Goal: Task Accomplishment & Management: Manage account settings

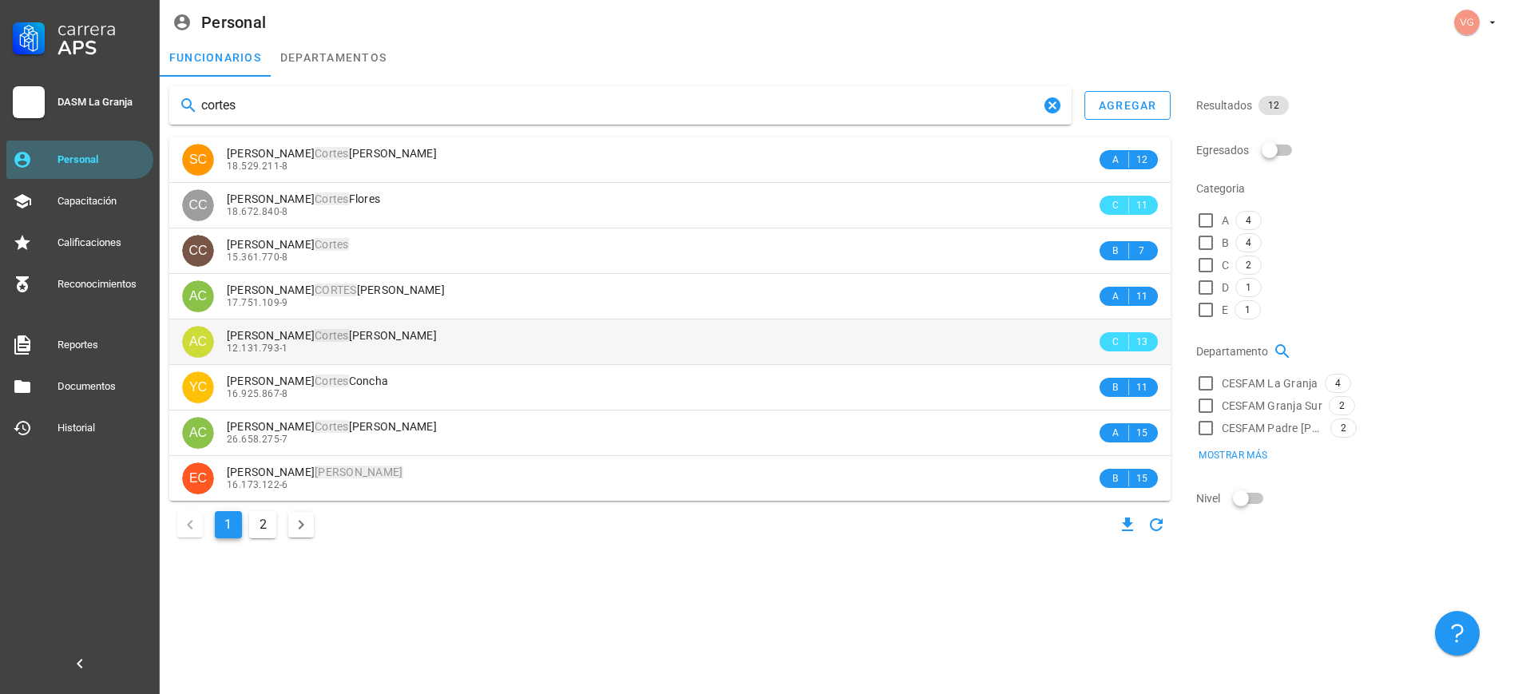
type input "cortes"
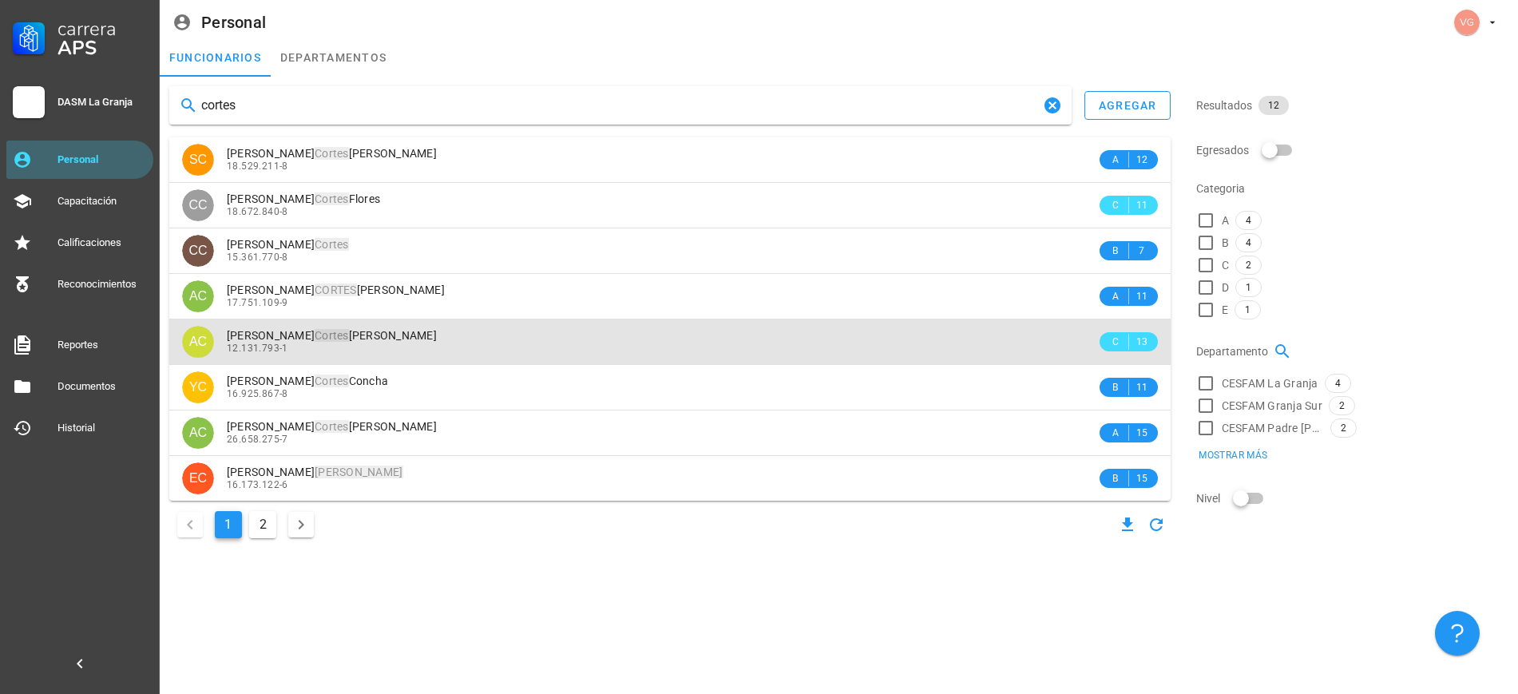
click at [369, 350] on div "12.131.793-1" at bounding box center [662, 348] width 870 height 11
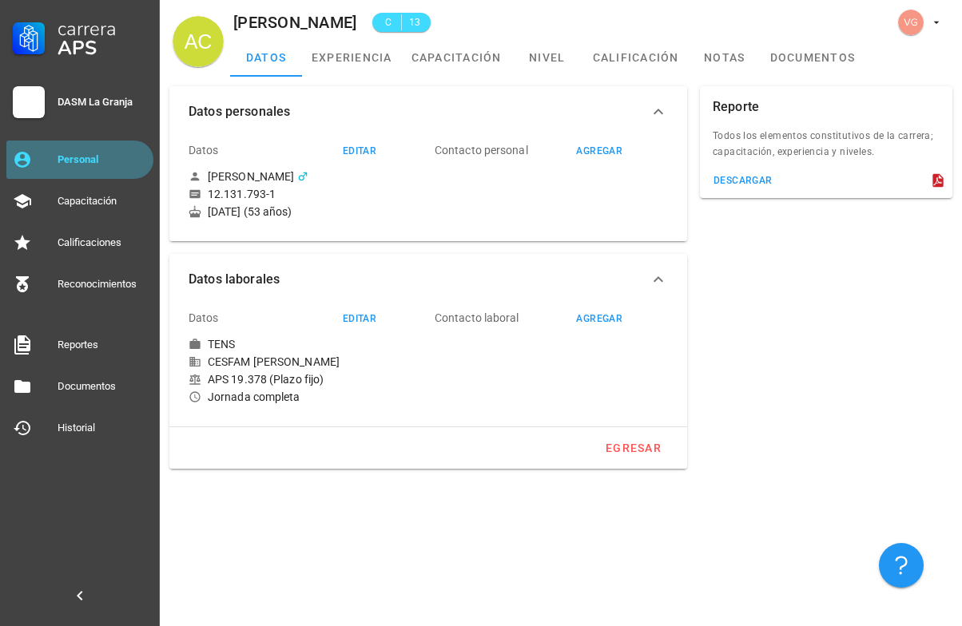
click at [116, 156] on div "Personal" at bounding box center [102, 159] width 89 height 13
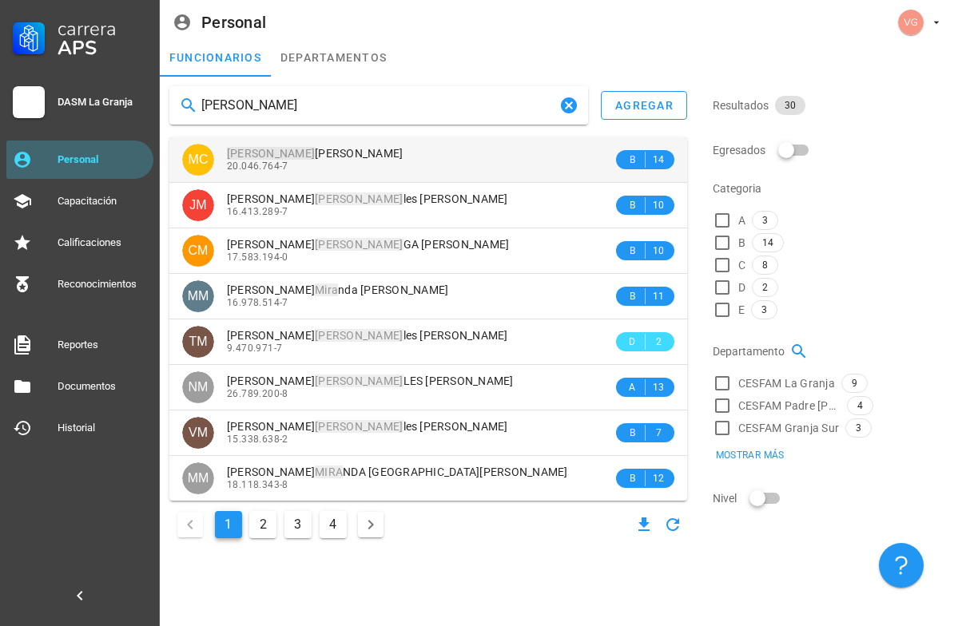
type input "[PERSON_NAME]"
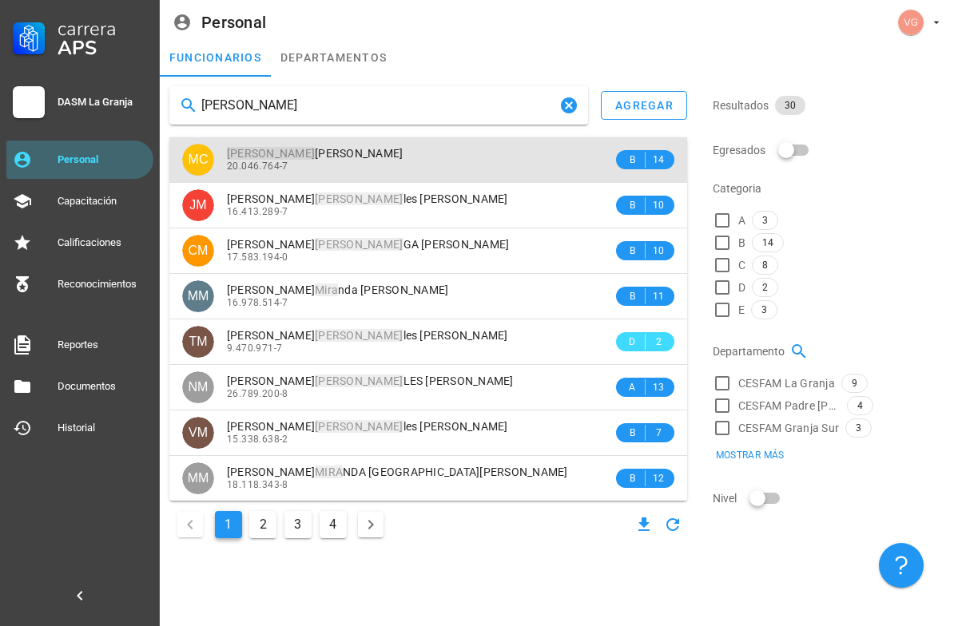
click at [389, 162] on div "20.046.764-7" at bounding box center [420, 166] width 386 height 11
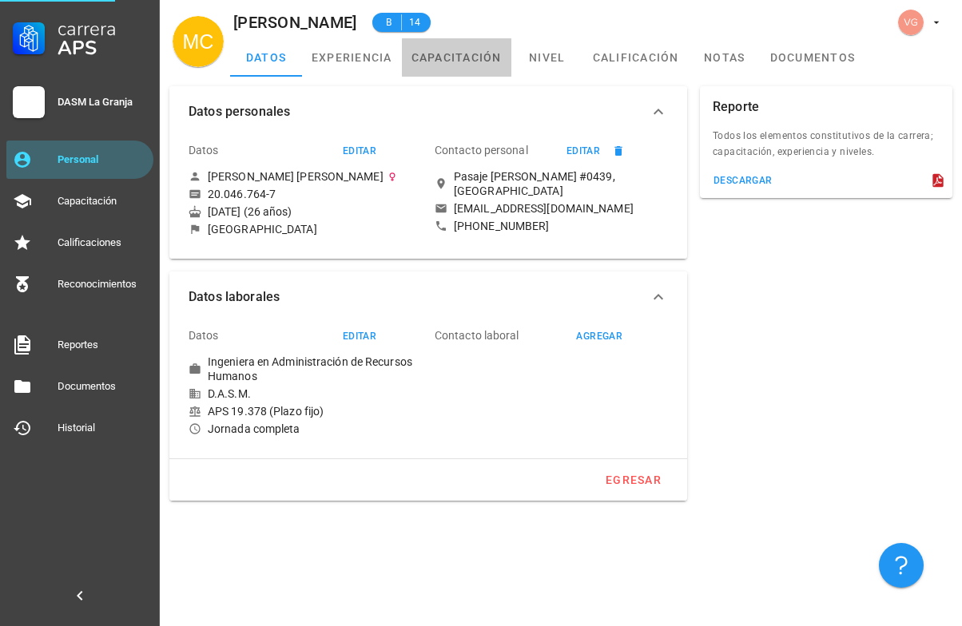
click at [482, 61] on link "capacitación" at bounding box center [456, 57] width 109 height 38
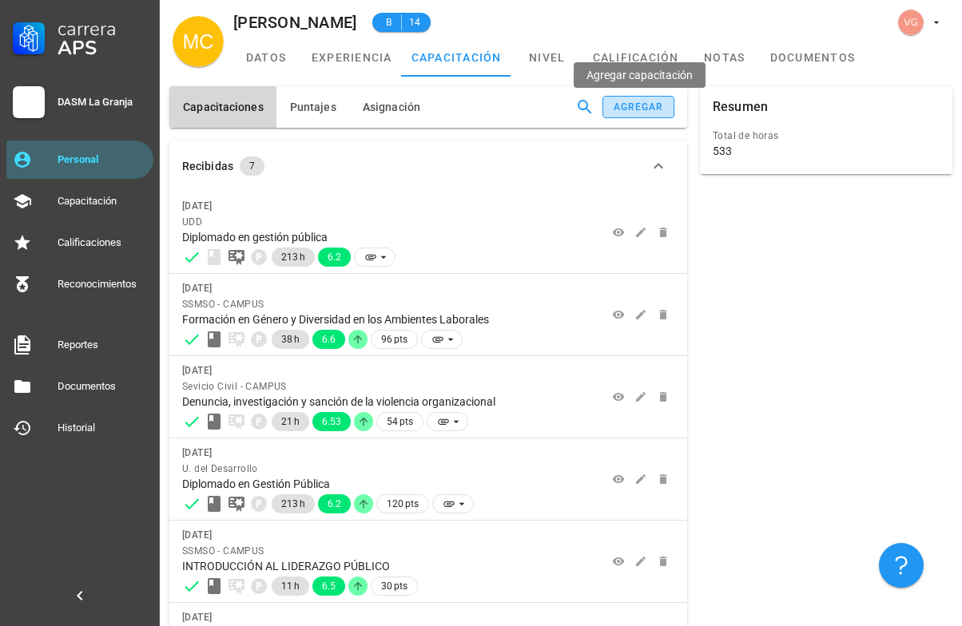
click at [637, 114] on button "agregar" at bounding box center [638, 107] width 72 height 22
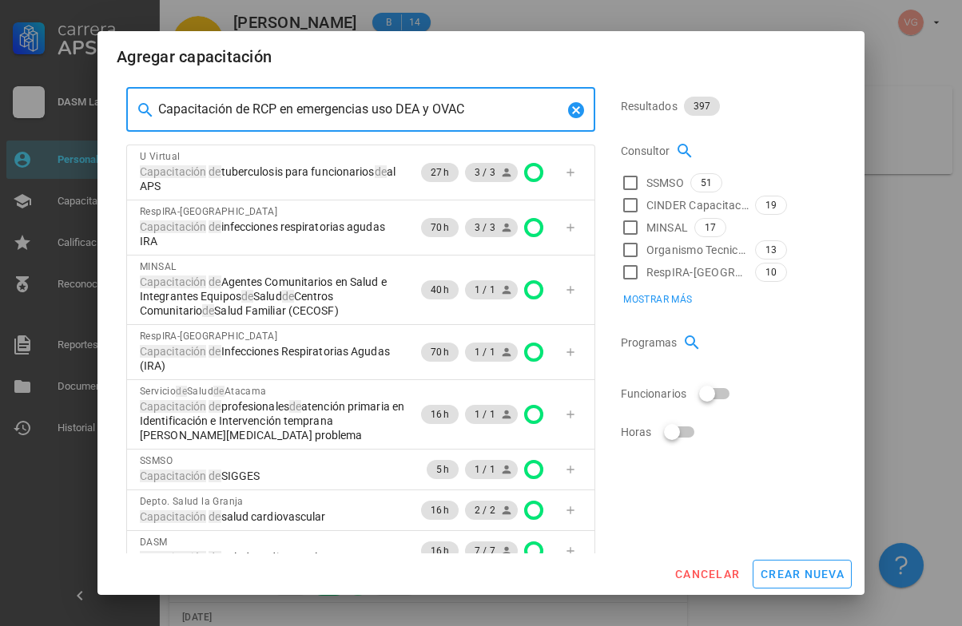
type input "Capacitación de RCP en emergencias uso DEA y OVACE"
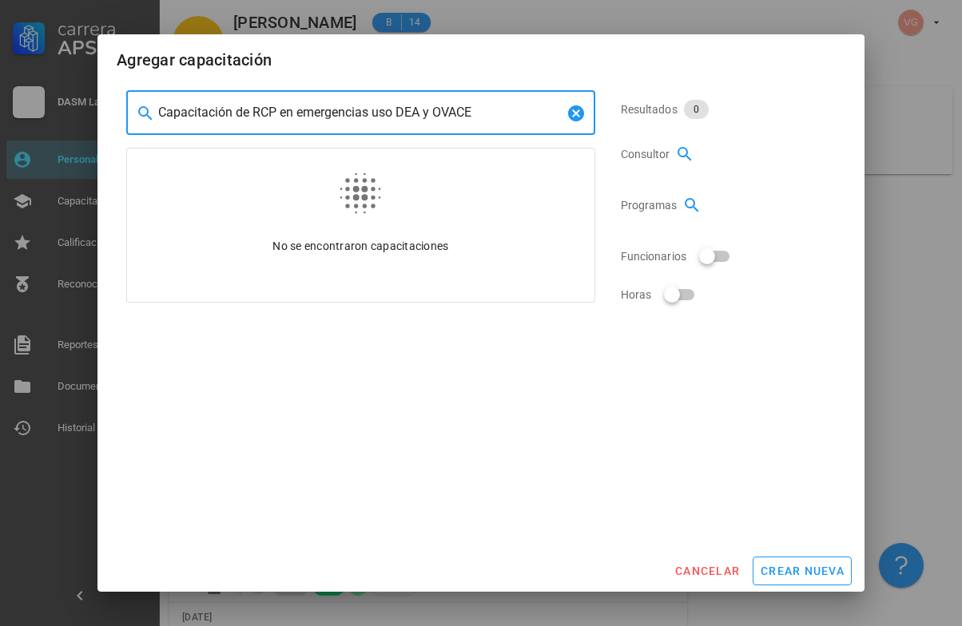
drag, startPoint x: 480, startPoint y: 110, endPoint x: 144, endPoint y: 92, distance: 336.7
click at [144, 92] on div "​ Capacitación de RCP en emergencias uso DEA y OVACE" at bounding box center [360, 112] width 469 height 45
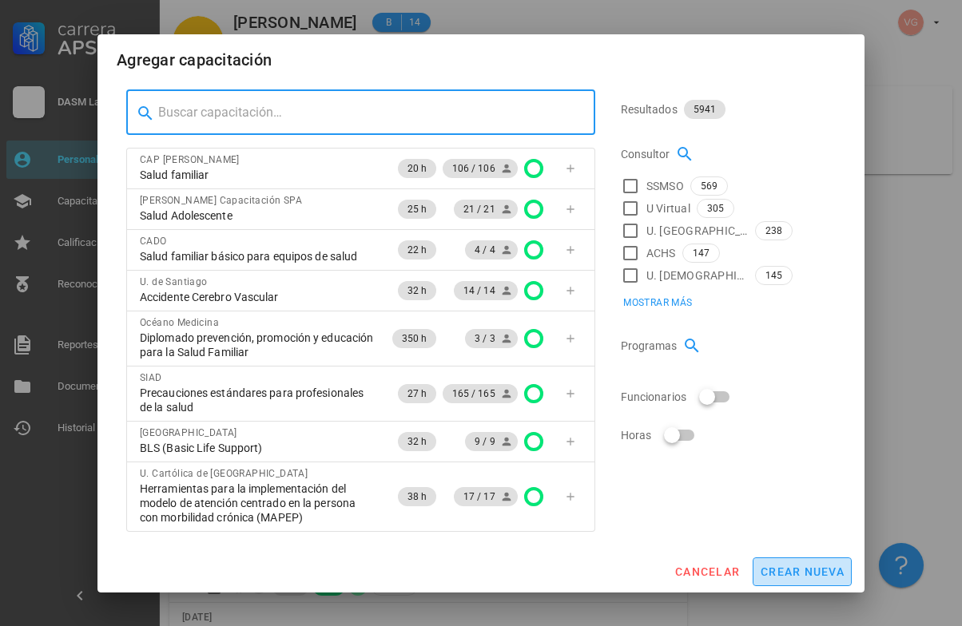
click at [803, 566] on span "crear nueva" at bounding box center [801, 571] width 85 height 13
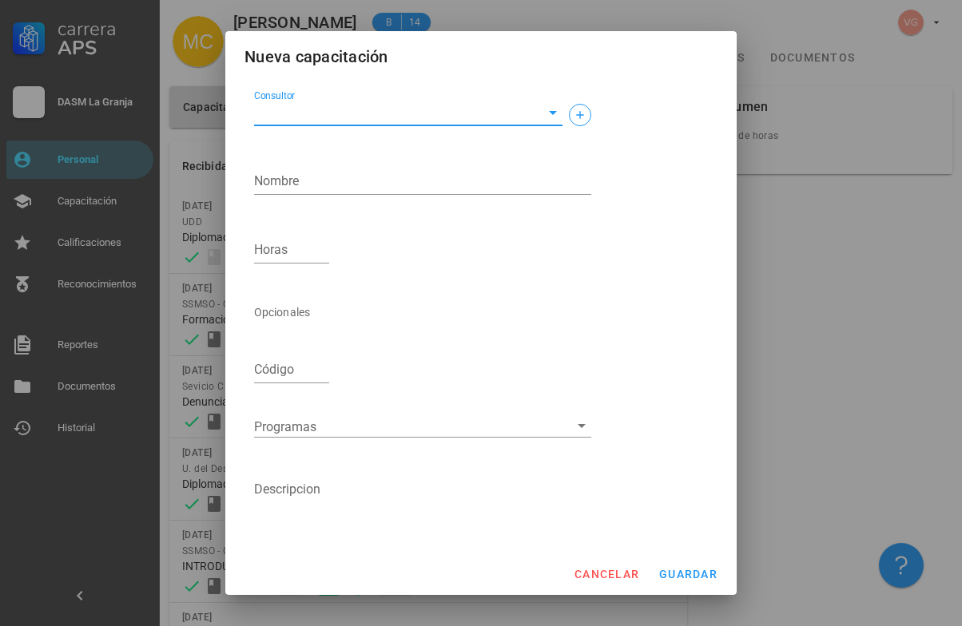
click at [321, 105] on input "Consultor" at bounding box center [395, 113] width 283 height 26
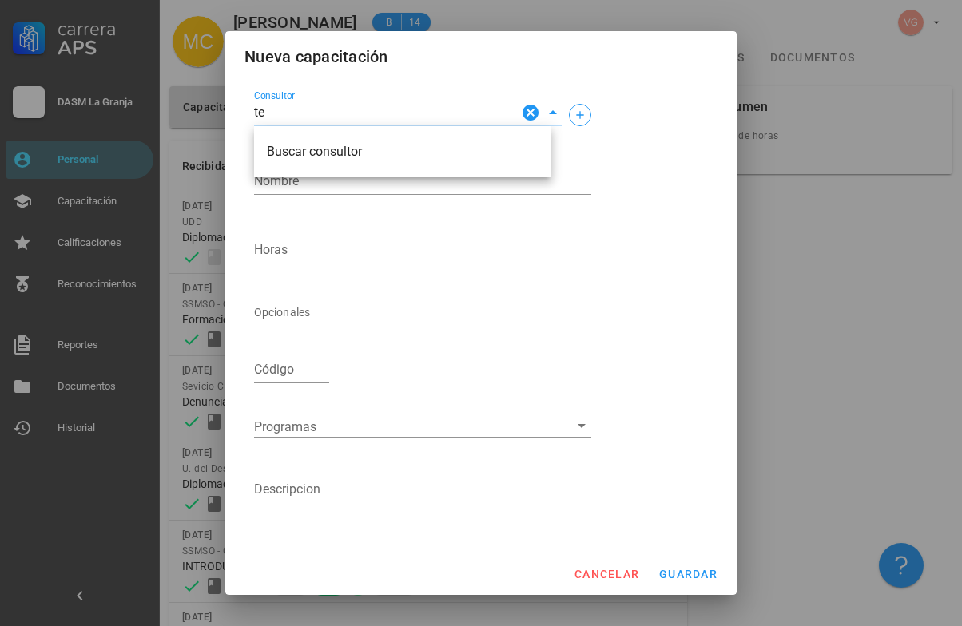
type input "t"
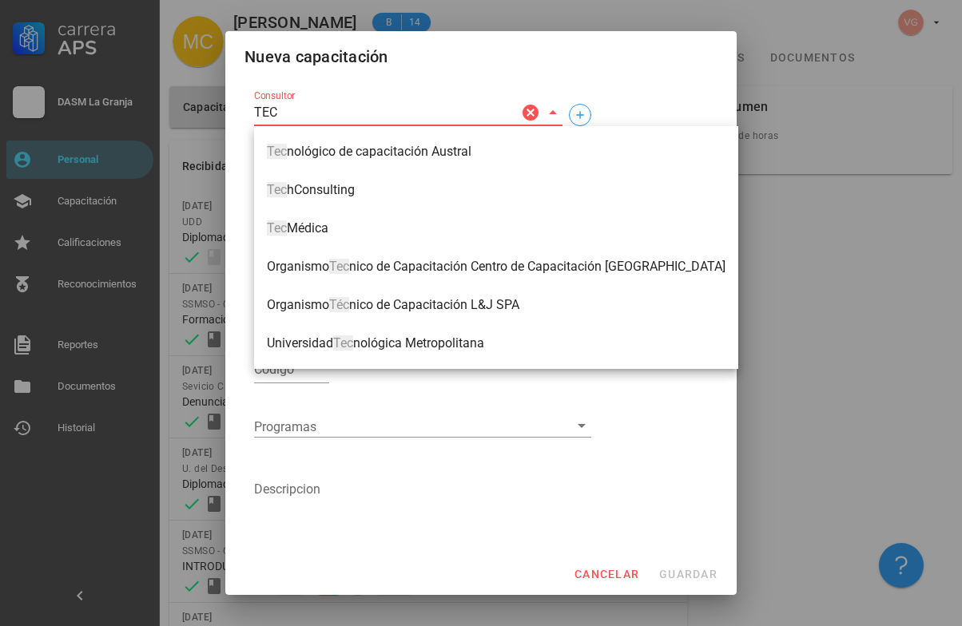
click at [438, 107] on input "TEC" at bounding box center [386, 113] width 264 height 26
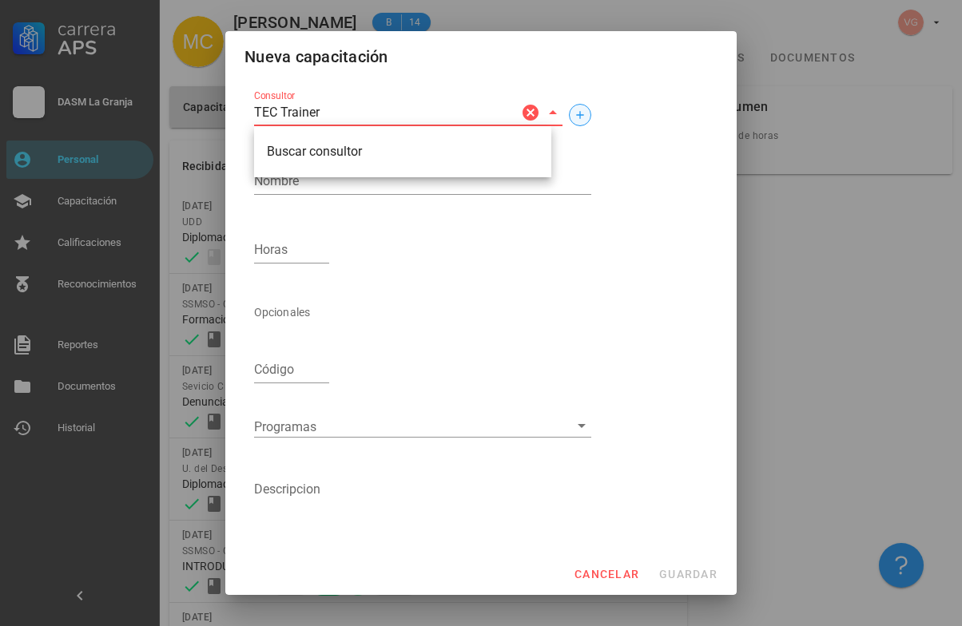
type input "TEC Trainer"
click at [573, 112] on icon "button" at bounding box center [579, 115] width 13 height 13
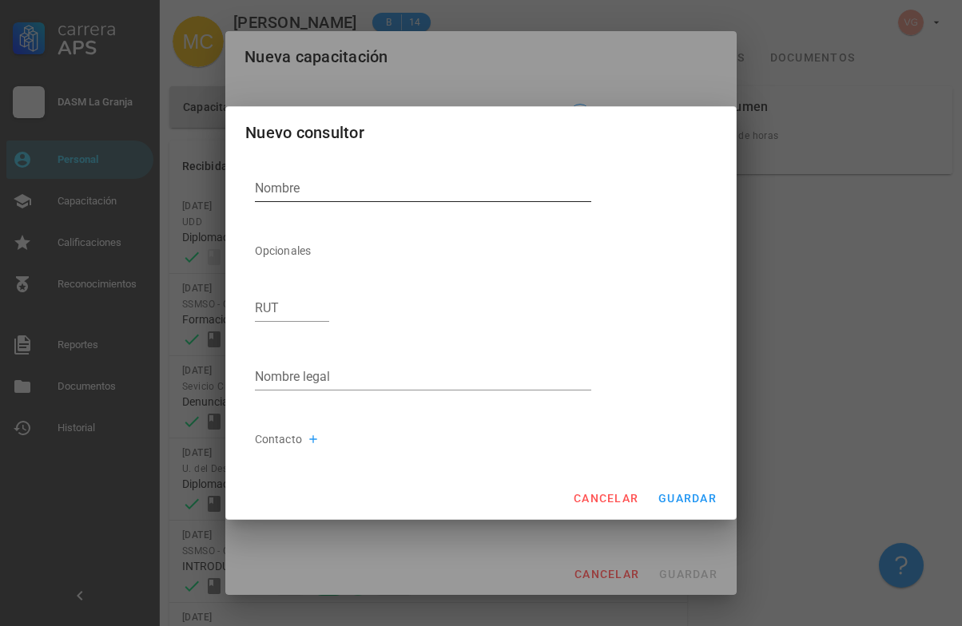
click at [320, 201] on div "Nombre" at bounding box center [423, 189] width 336 height 26
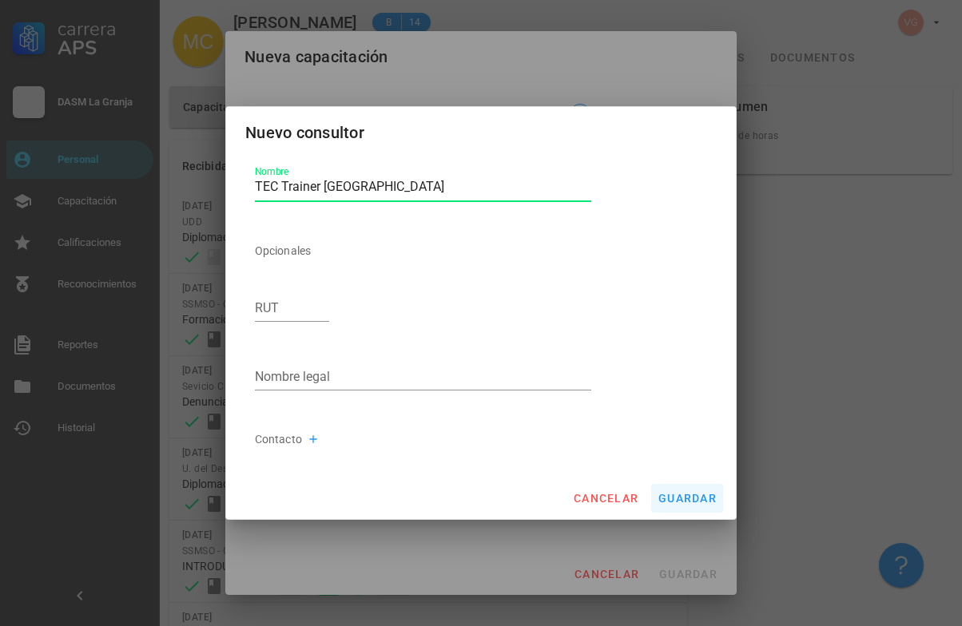
type textarea "TEC Trainer [GEOGRAPHIC_DATA]"
click at [687, 498] on span "guardar" at bounding box center [686, 498] width 59 height 13
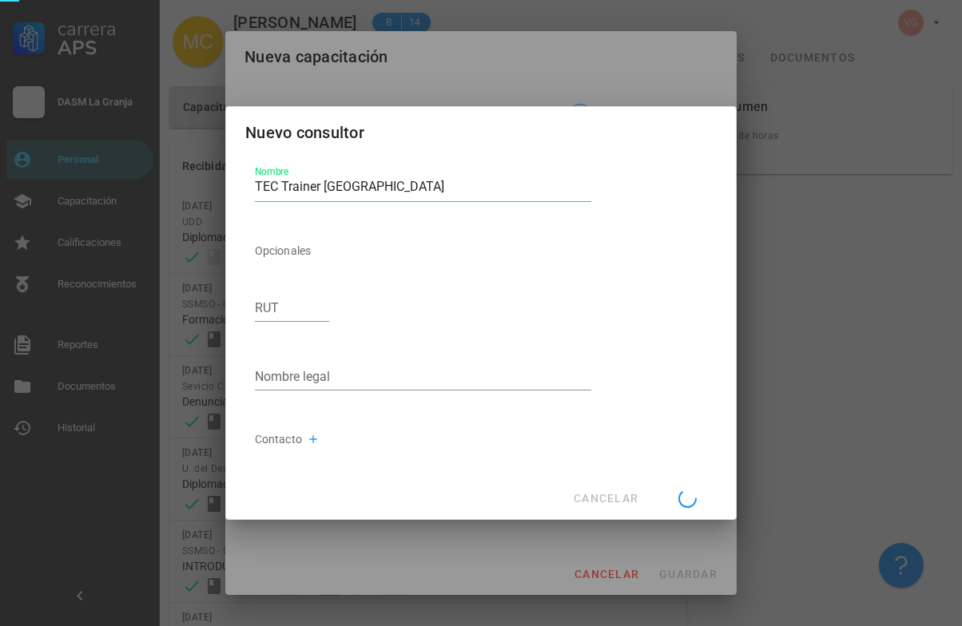
type input "TEC Trainer [GEOGRAPHIC_DATA]"
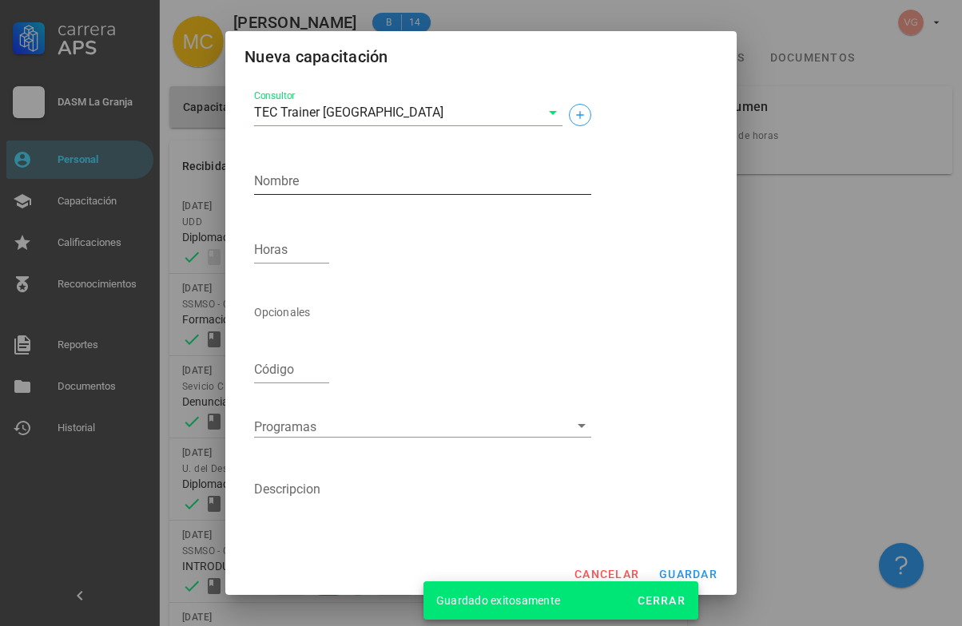
click at [291, 186] on textarea "Nombre" at bounding box center [422, 182] width 337 height 26
paste textarea "Capacitación de RCP en emergencias uso DEA y OVACE"
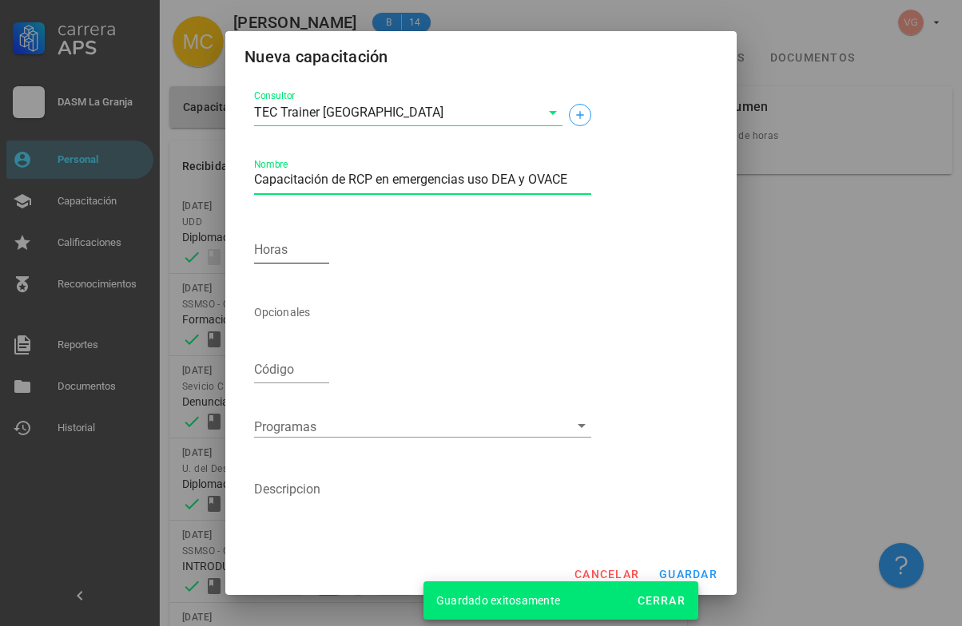
type textarea "Capacitación de RCP en emergencias uso DEA y OVACE"
click at [286, 259] on input "Horas" at bounding box center [291, 250] width 75 height 26
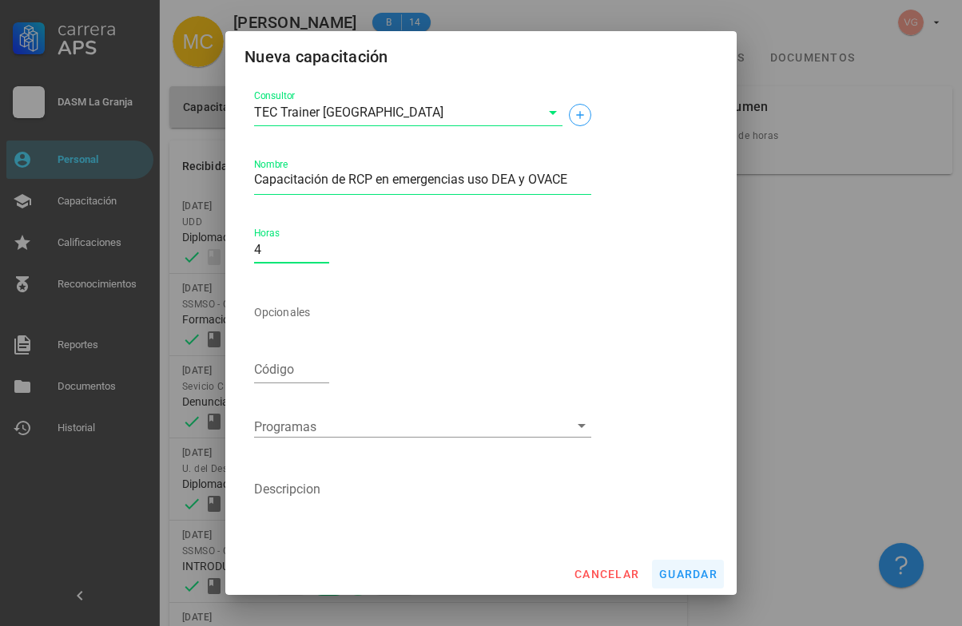
type input "4"
click at [698, 580] on span "guardar" at bounding box center [687, 574] width 59 height 13
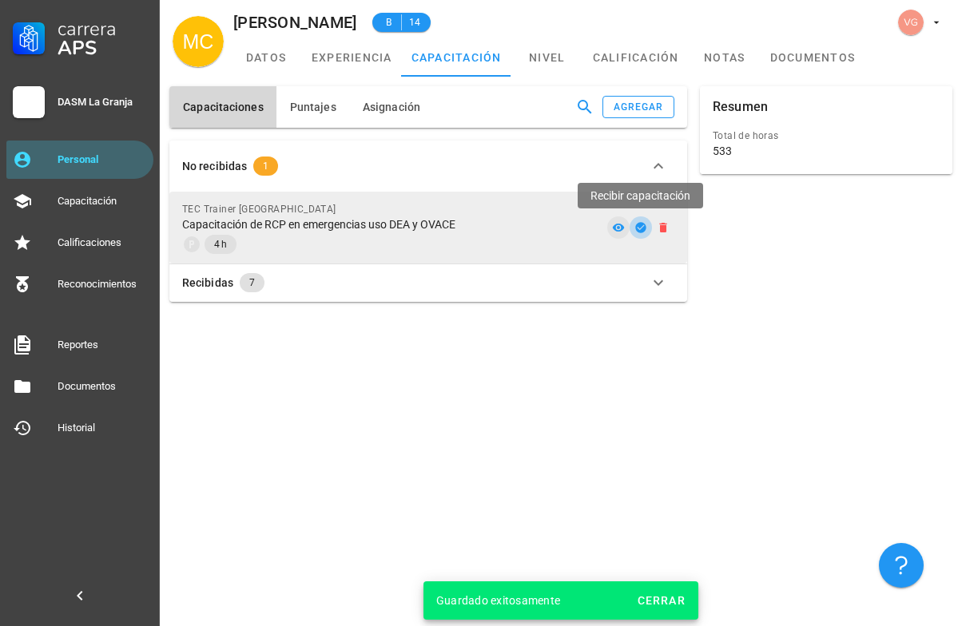
click at [640, 228] on icon "button" at bounding box center [640, 227] width 13 height 13
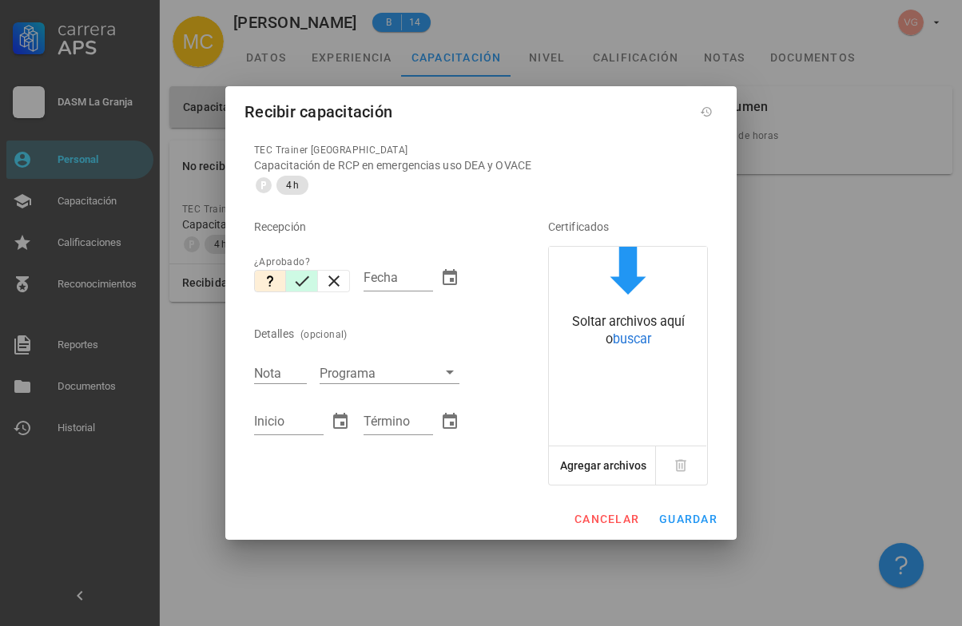
click at [294, 278] on icon "button" at bounding box center [301, 281] width 19 height 19
type input "[DATE]"
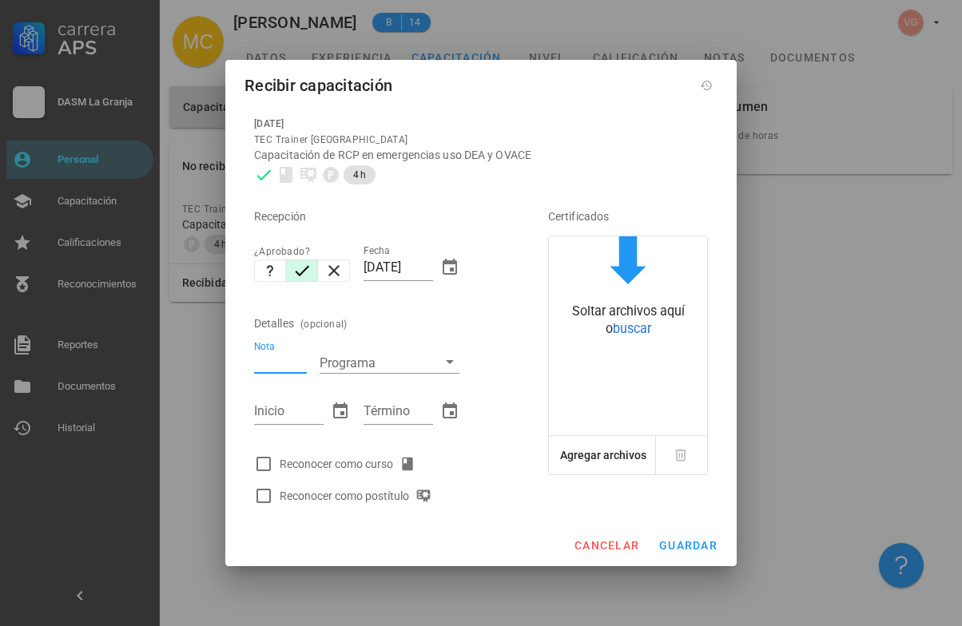
click at [272, 360] on div "Nota" at bounding box center [280, 362] width 53 height 21
drag, startPoint x: 471, startPoint y: 314, endPoint x: 339, endPoint y: 344, distance: 135.2
click at [470, 314] on div "Detalles (opcional)" at bounding box center [378, 323] width 249 height 38
click at [286, 357] on input "Nota" at bounding box center [280, 362] width 53 height 21
type input "6.7"
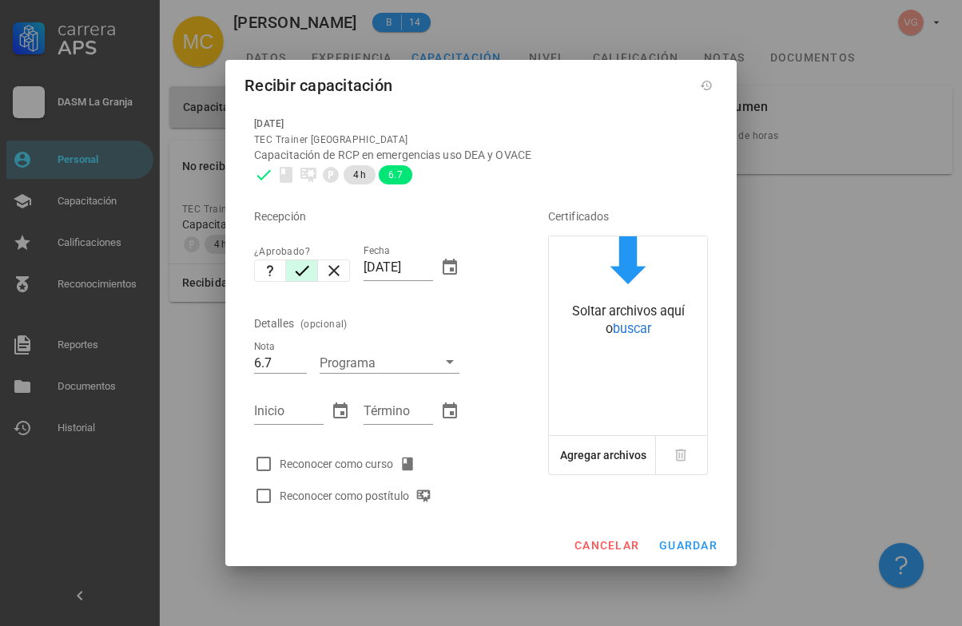
drag, startPoint x: 510, startPoint y: 326, endPoint x: 498, endPoint y: 342, distance: 20.5
click at [510, 326] on div "Certificados Soltar archivos aquí o buscar Agregar archivos" at bounding box center [612, 351] width 204 height 321
click at [261, 410] on input "Inicio" at bounding box center [288, 412] width 69 height 26
type input "[DATE]"
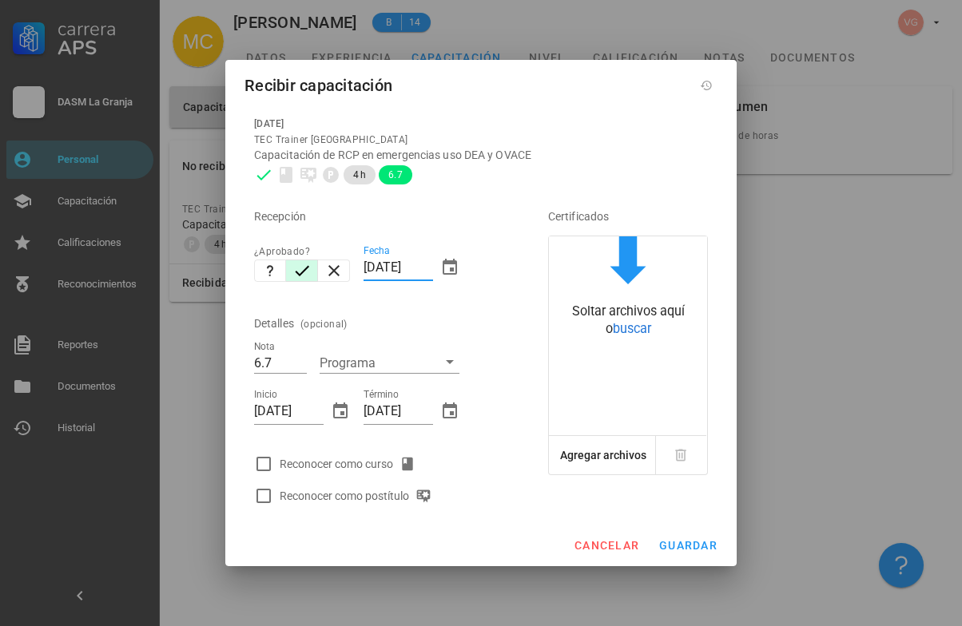
drag, startPoint x: 395, startPoint y: 264, endPoint x: 291, endPoint y: 264, distance: 104.6
click at [291, 264] on div "Recepción ¿Aprobado? Fecha [DATE] Detalles (opcional) Nota 6.7 Programa Inicio …" at bounding box center [379, 351] width 262 height 321
type input "[DATE]"
click at [259, 458] on div at bounding box center [263, 463] width 27 height 27
checkbox input "true"
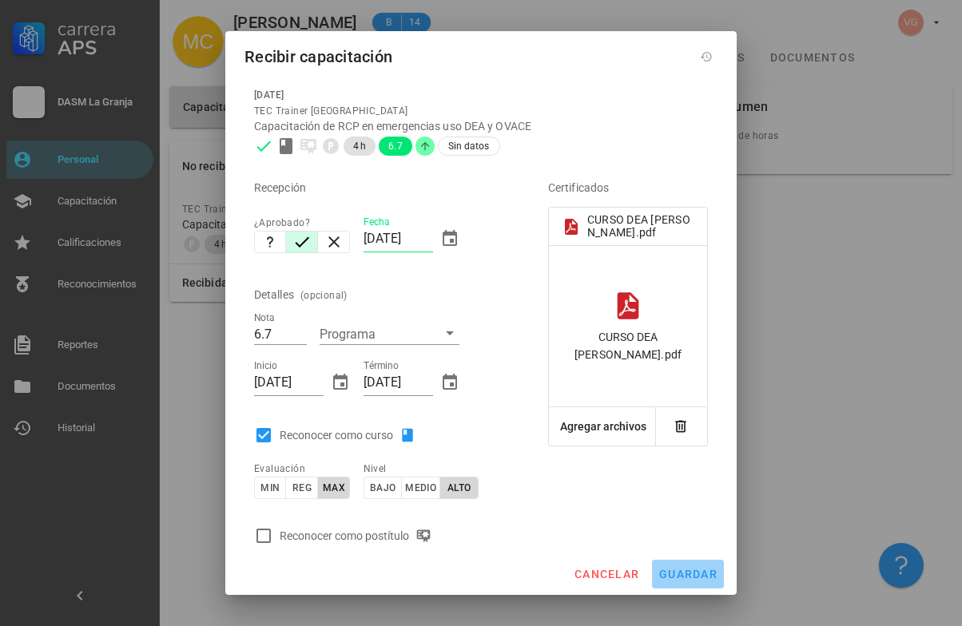
click at [684, 571] on span "guardar" at bounding box center [687, 574] width 59 height 13
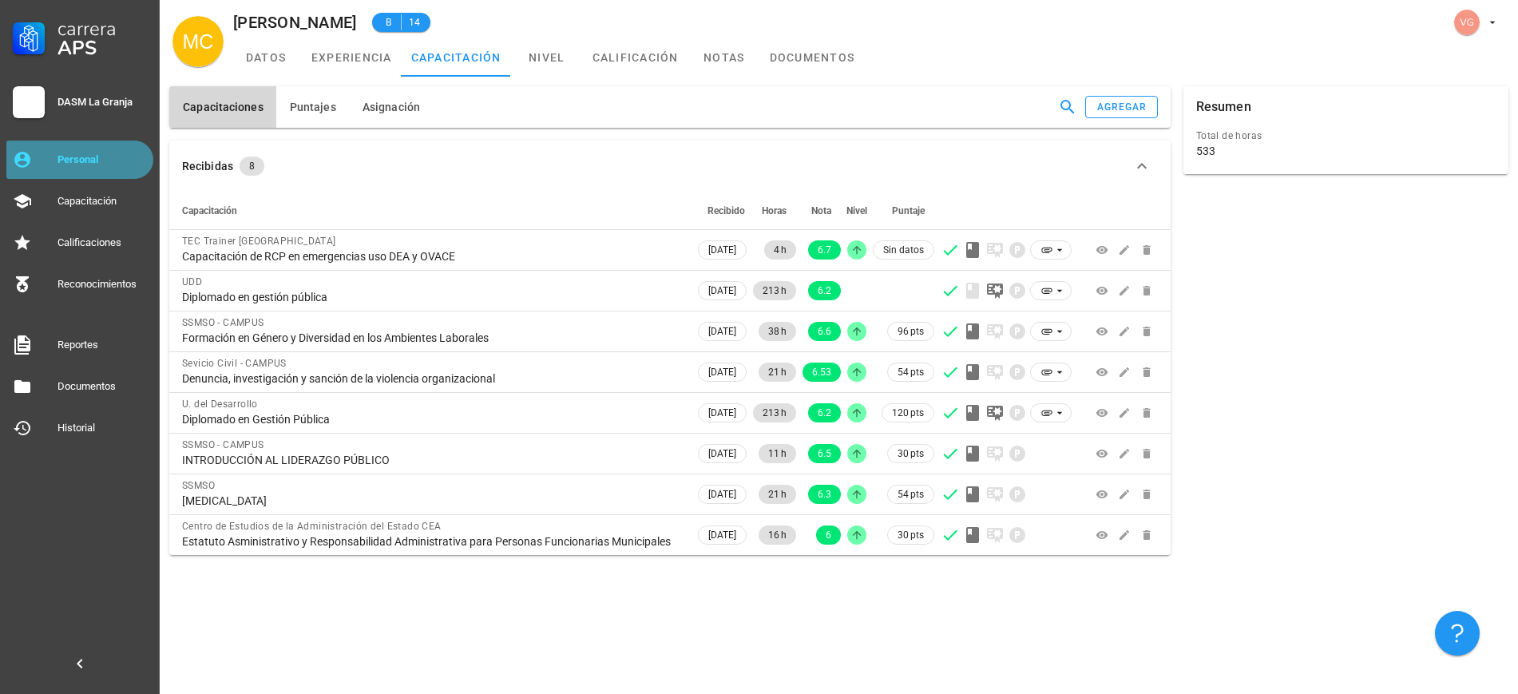
click at [129, 151] on div "Personal" at bounding box center [102, 160] width 89 height 26
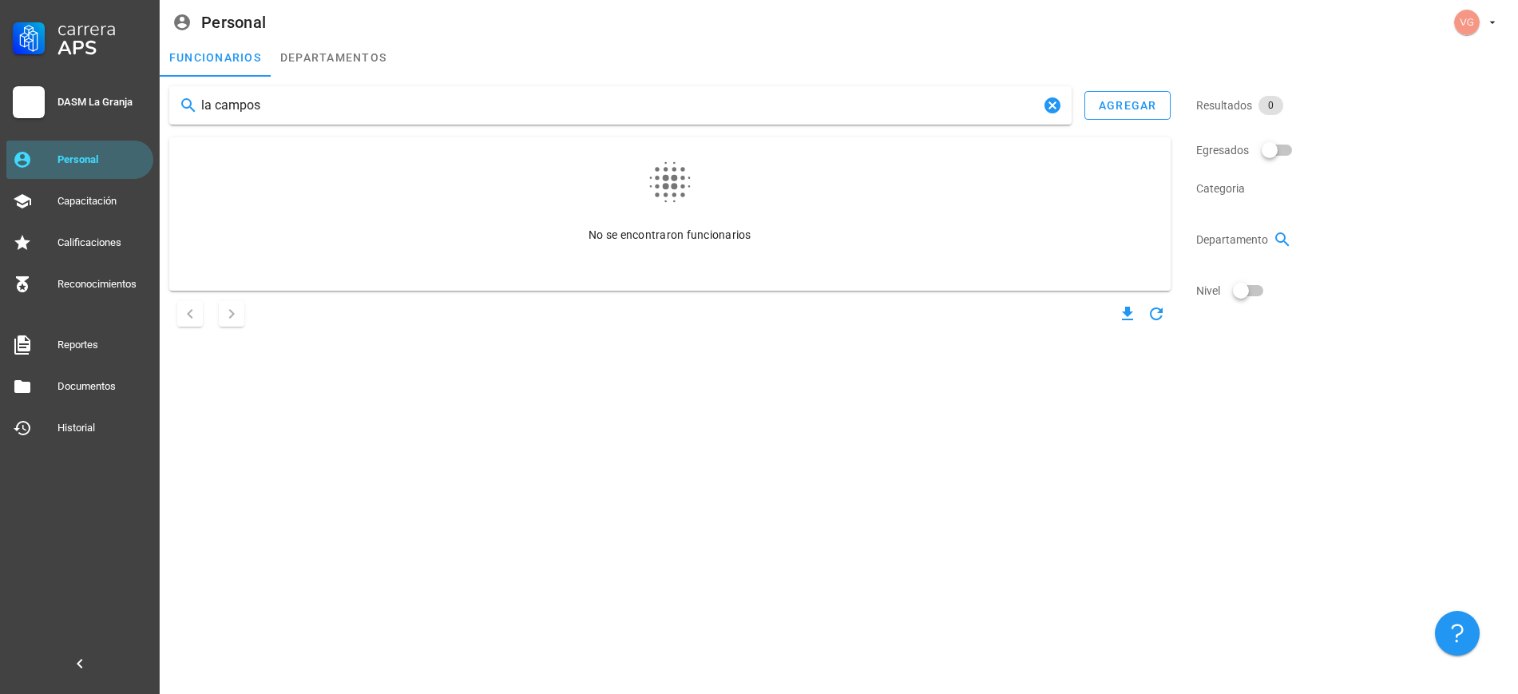
click at [198, 109] on div at bounding box center [190, 105] width 22 height 19
click at [199, 109] on div at bounding box center [190, 105] width 22 height 19
click at [203, 107] on input "la campos" at bounding box center [620, 106] width 839 height 26
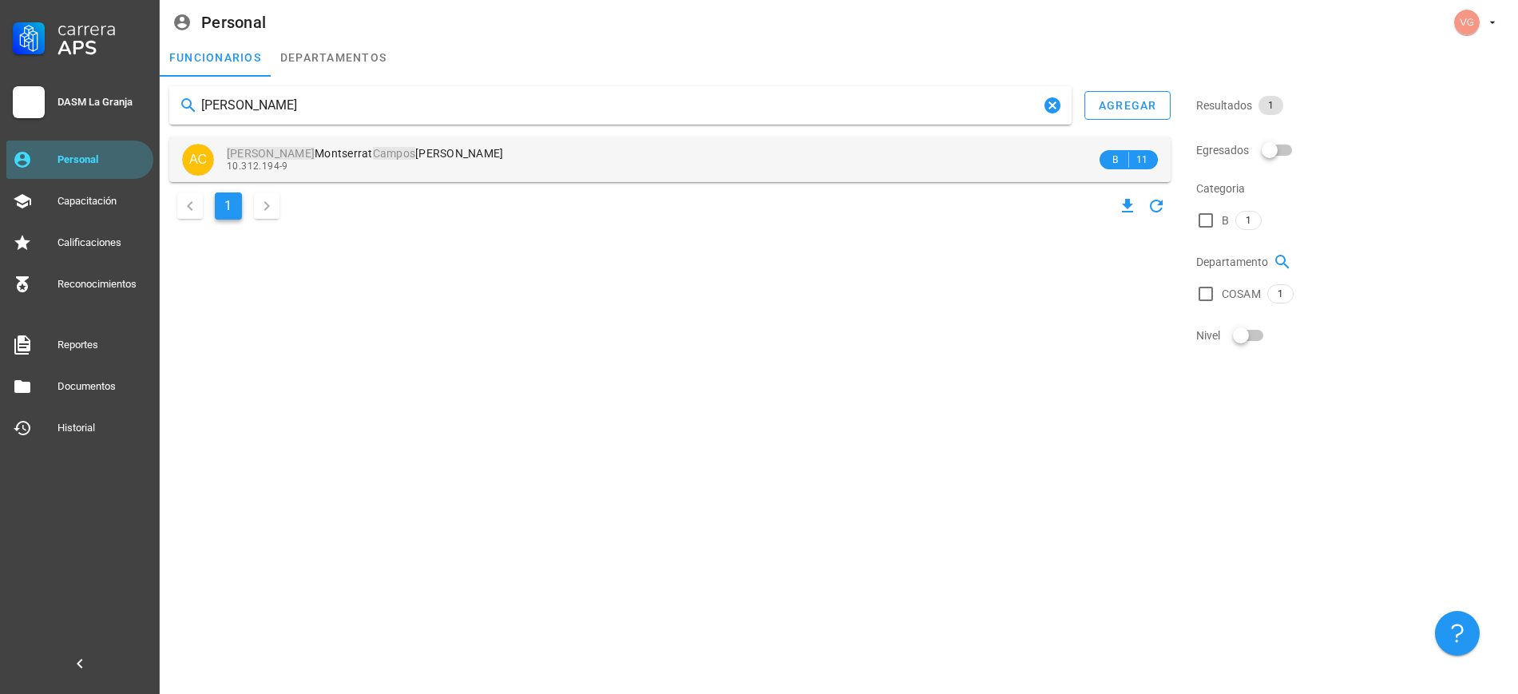
type input "[PERSON_NAME]"
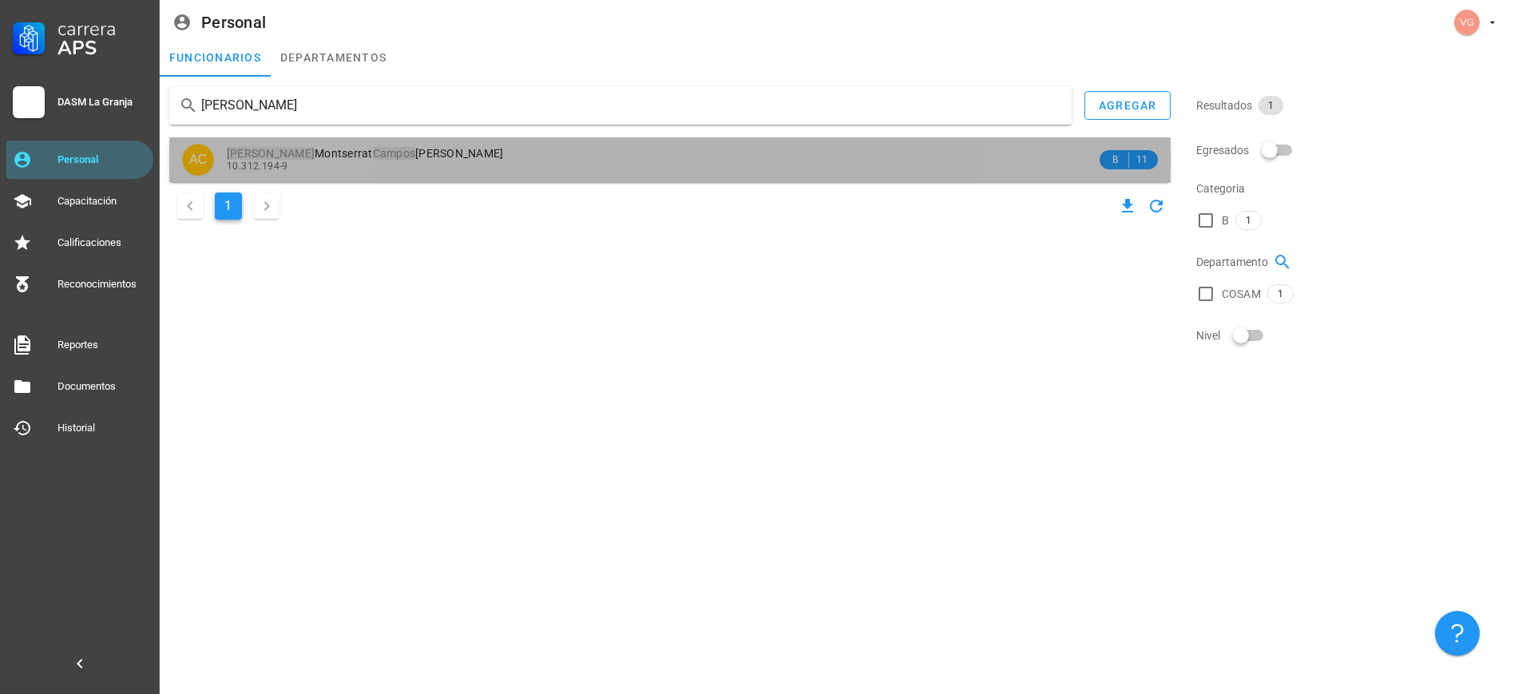
click at [346, 143] on div "[PERSON_NAME] 10.312.194-9" at bounding box center [662, 159] width 870 height 44
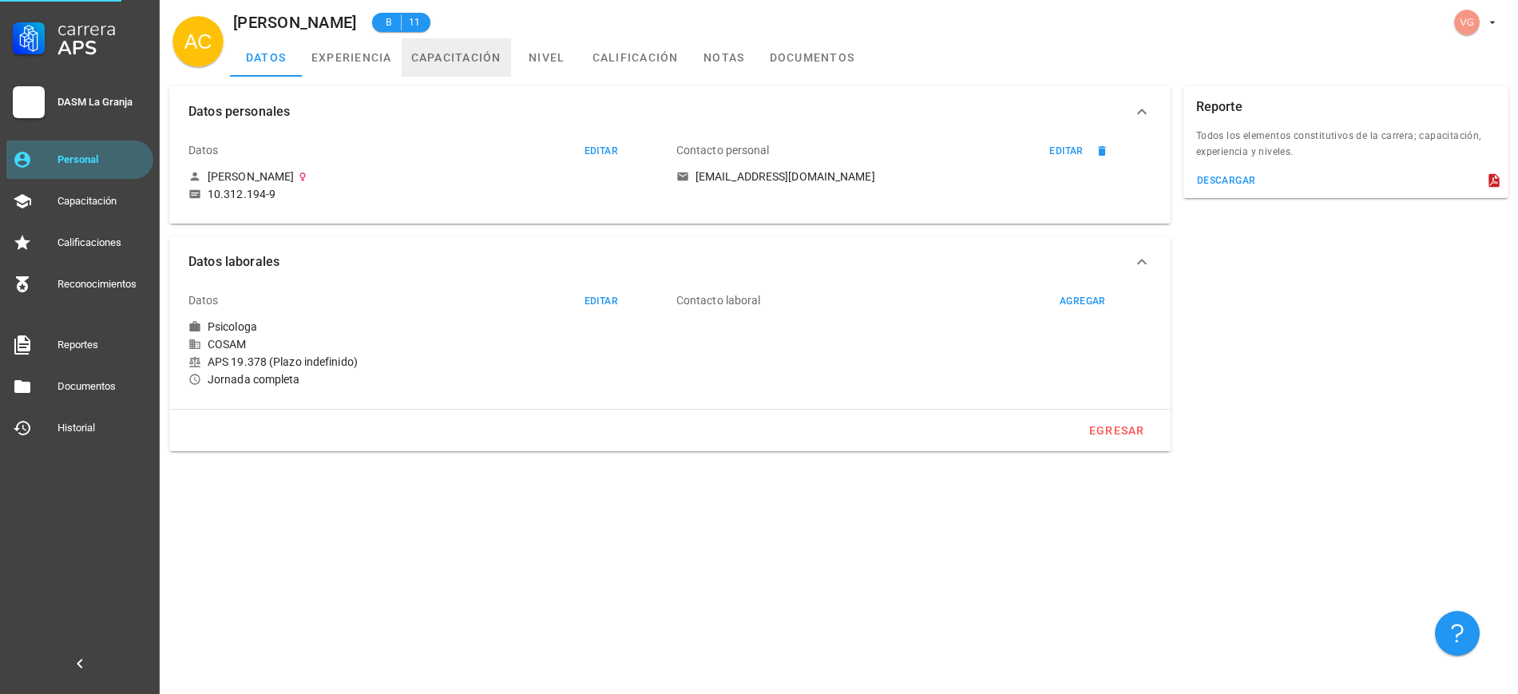
click at [479, 56] on link "capacitación" at bounding box center [456, 57] width 109 height 38
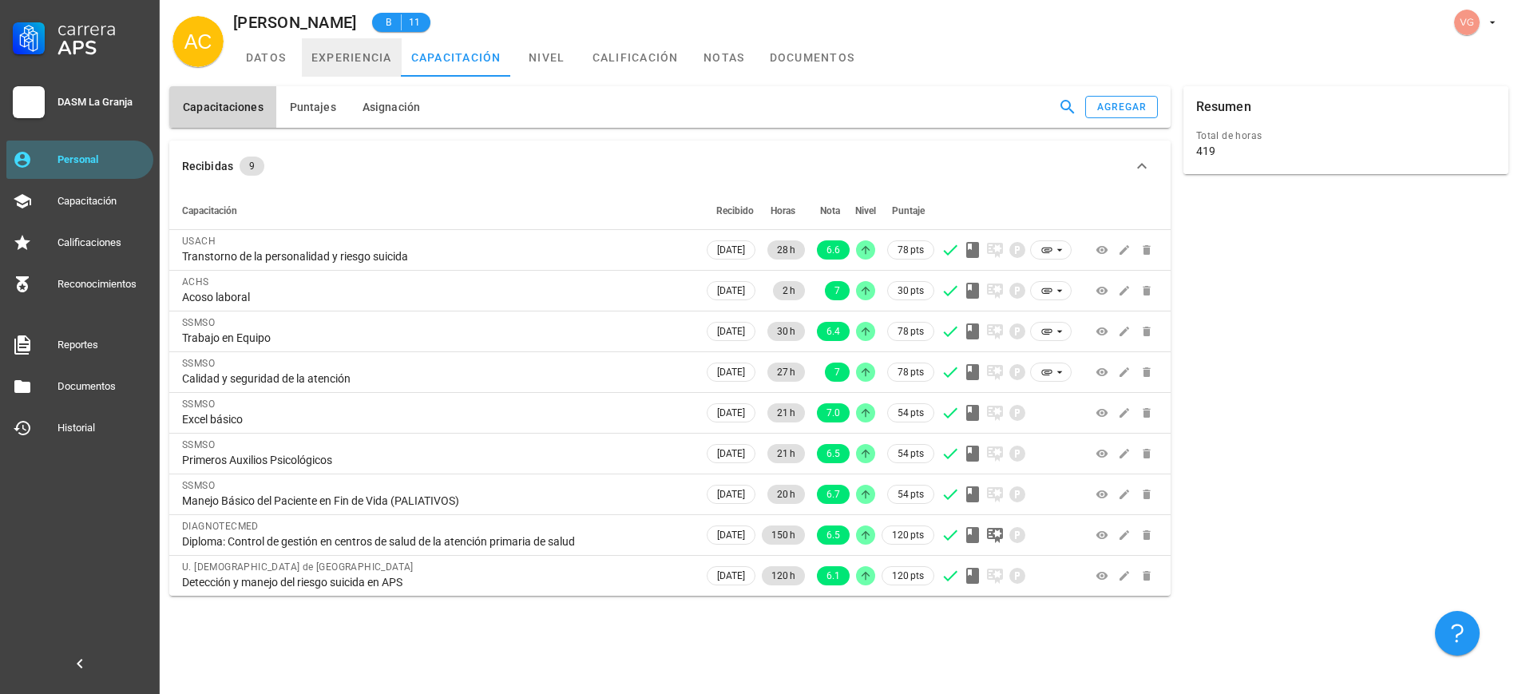
click at [359, 61] on link "experiencia" at bounding box center [352, 57] width 100 height 38
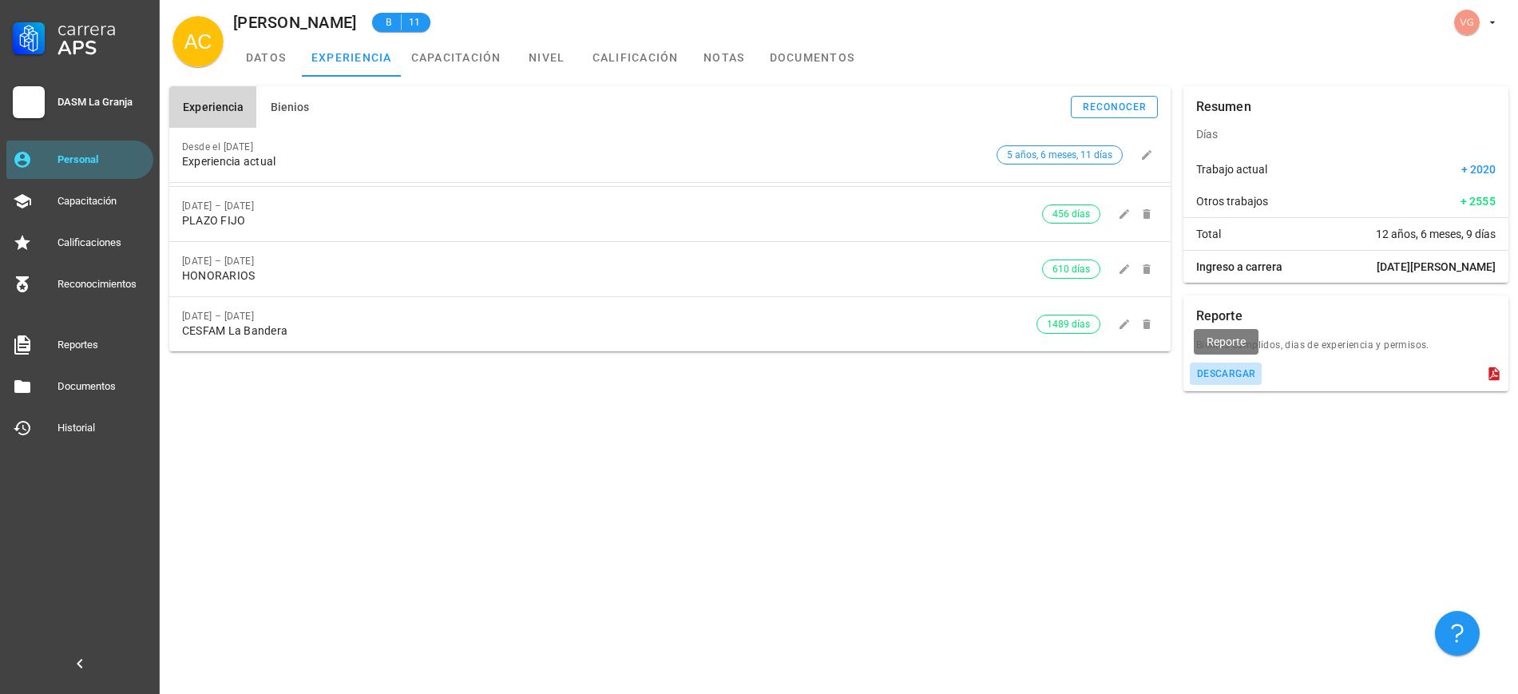
click at [1219, 379] on button "descargar" at bounding box center [1226, 374] width 73 height 22
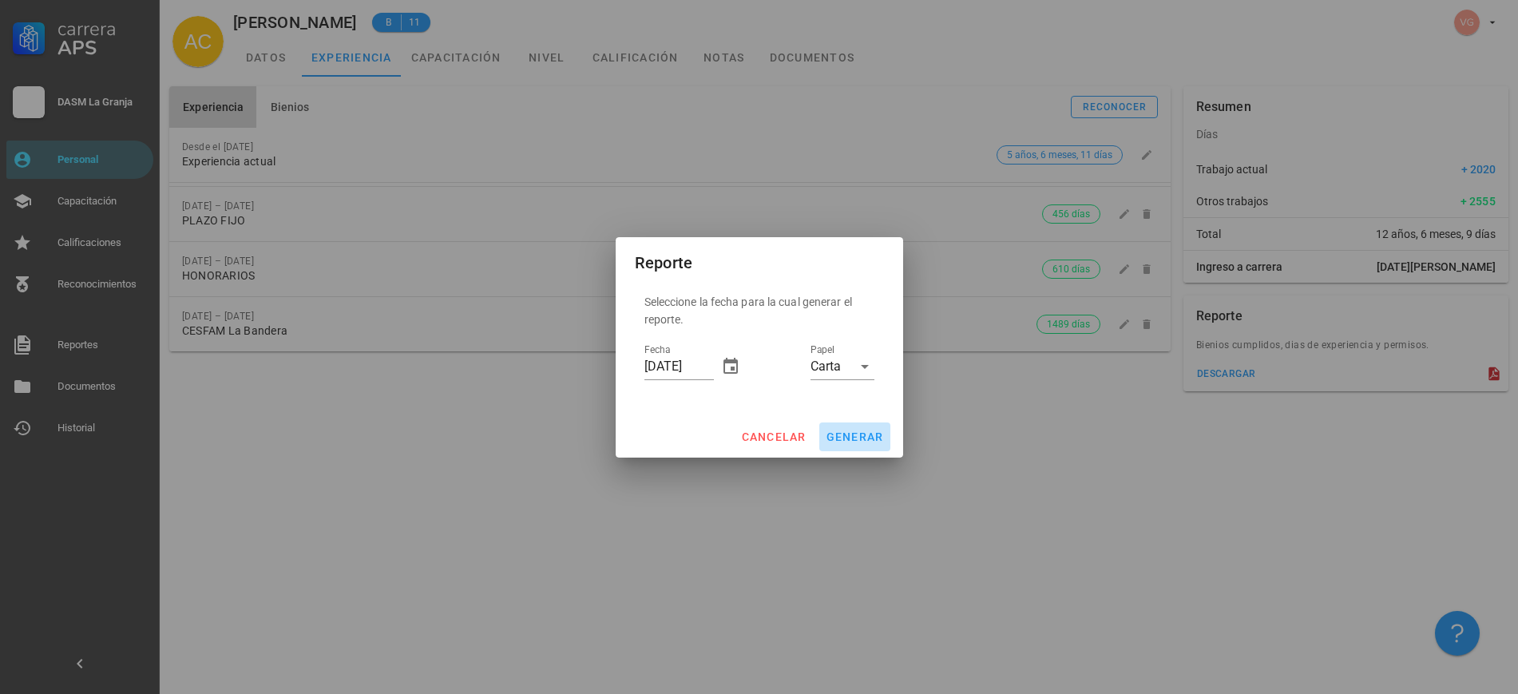
click at [865, 439] on span "generar" at bounding box center [855, 436] width 58 height 13
